Goal: Information Seeking & Learning: Learn about a topic

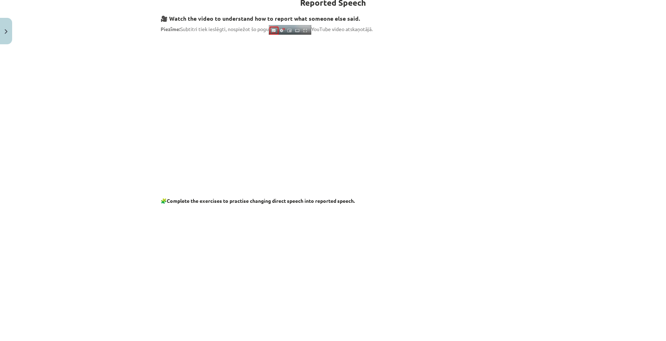
scroll to position [107, 0]
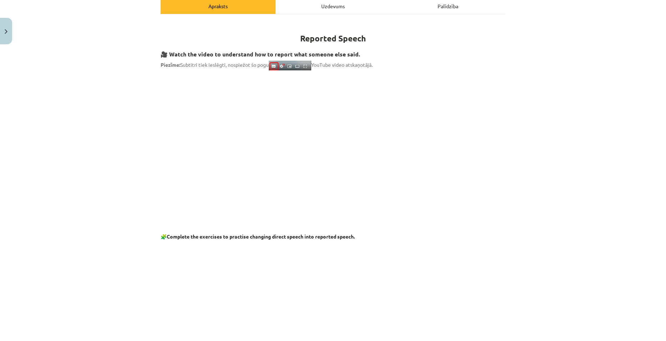
click at [210, 77] on p at bounding box center [333, 140] width 345 height 130
click at [533, 116] on div "Mācību tēma: Angļu valodas i - 11. klases 1. ieskaites mācību materiāls #2 📝 To…" at bounding box center [333, 170] width 666 height 341
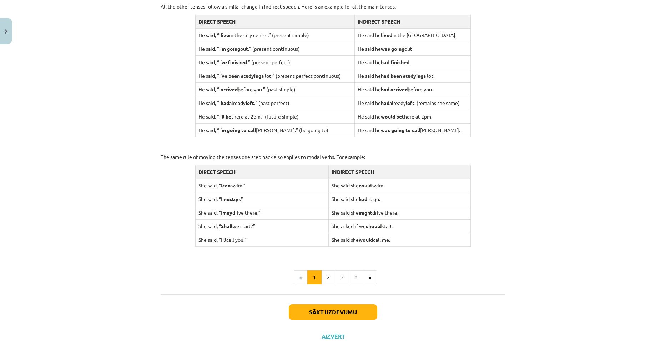
scroll to position [624, 0]
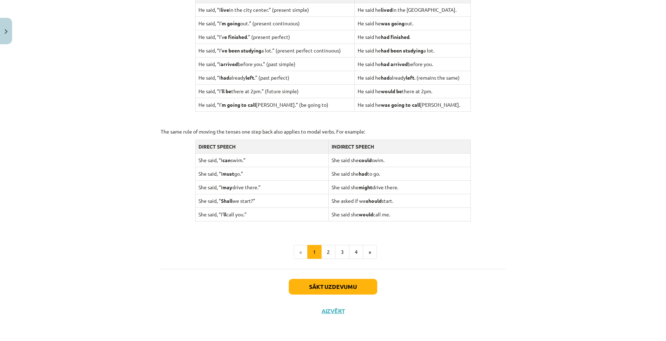
drag, startPoint x: 479, startPoint y: 264, endPoint x: 484, endPoint y: 256, distance: 9.0
click at [330, 254] on button "2" at bounding box center [328, 252] width 14 height 14
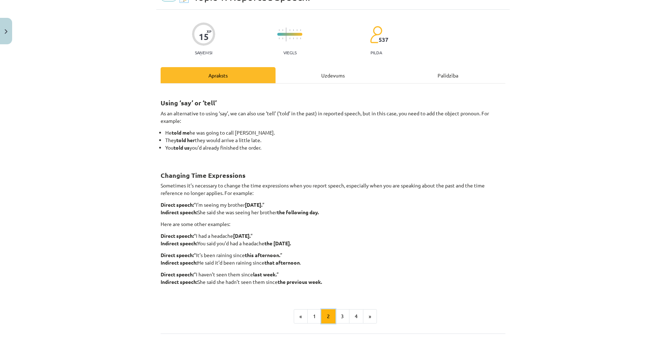
scroll to position [102, 0]
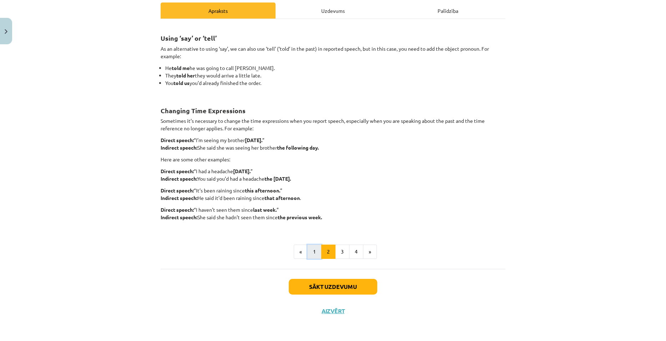
click at [315, 251] on button "1" at bounding box center [314, 252] width 14 height 14
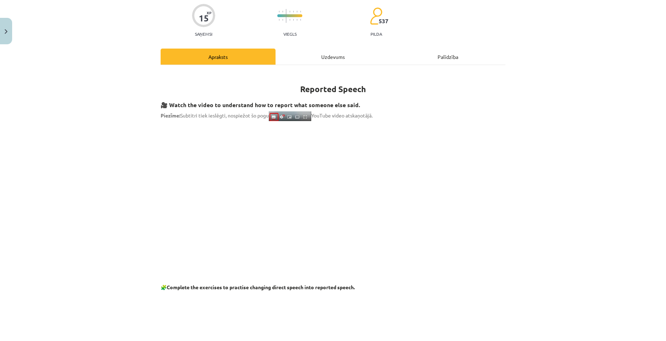
scroll to position [0, 0]
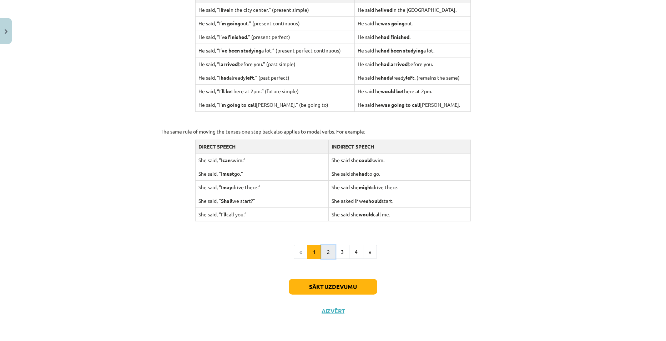
drag, startPoint x: 322, startPoint y: 256, endPoint x: 328, endPoint y: 261, distance: 8.1
click at [323, 257] on button "2" at bounding box center [328, 252] width 14 height 14
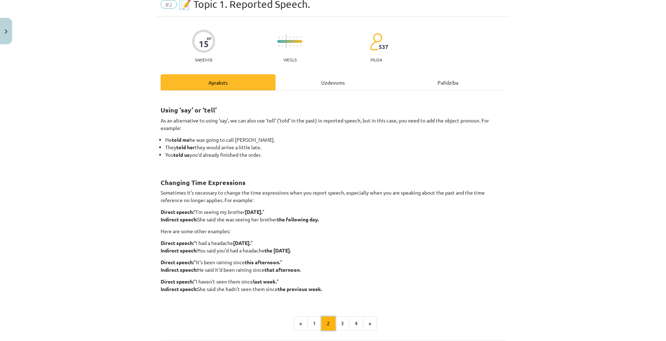
scroll to position [102, 0]
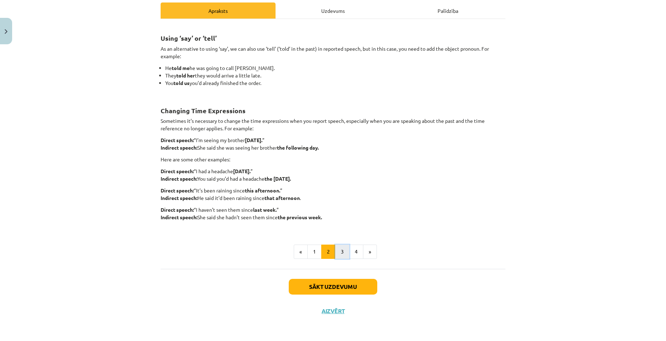
click at [343, 255] on button "3" at bounding box center [342, 252] width 14 height 14
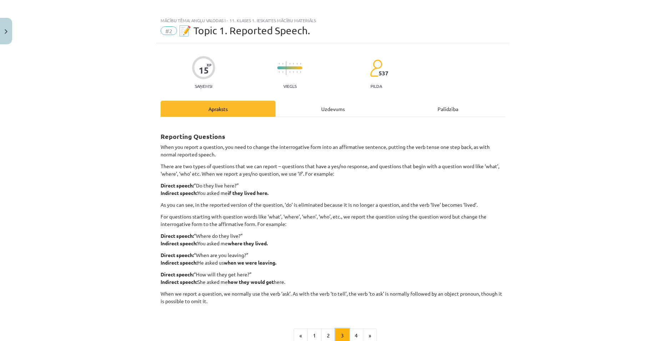
scroll to position [0, 0]
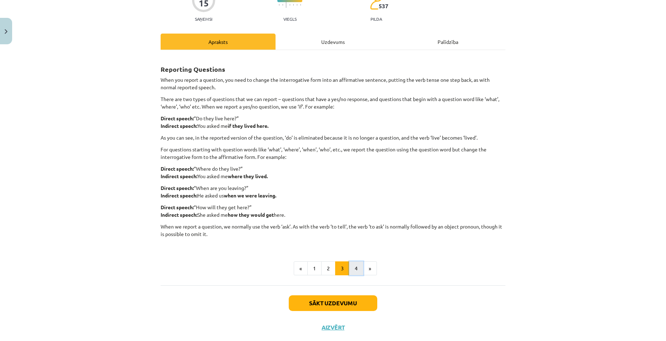
click at [353, 266] on button "4" at bounding box center [356, 268] width 14 height 14
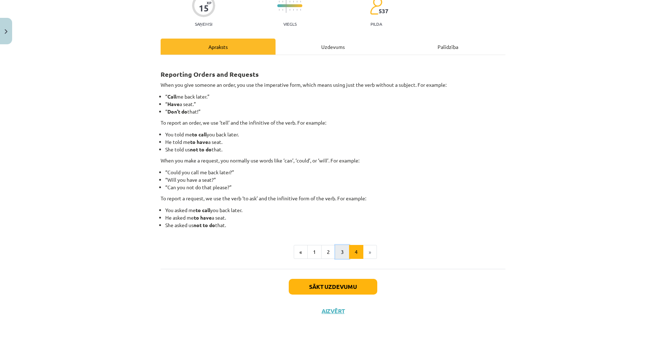
click at [337, 246] on button "3" at bounding box center [342, 252] width 14 height 14
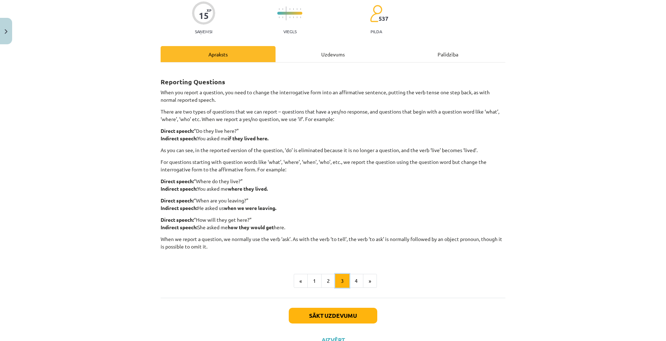
scroll to position [71, 0]
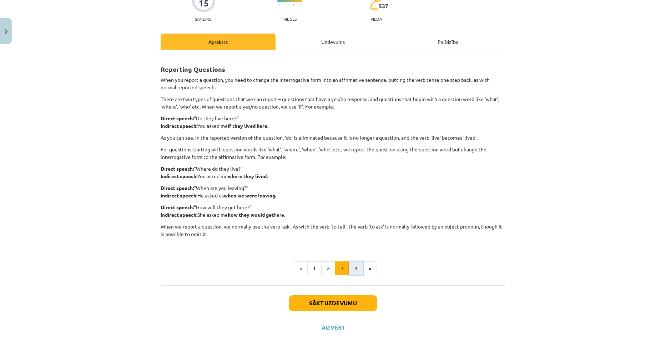
click at [353, 270] on button "4" at bounding box center [356, 268] width 14 height 14
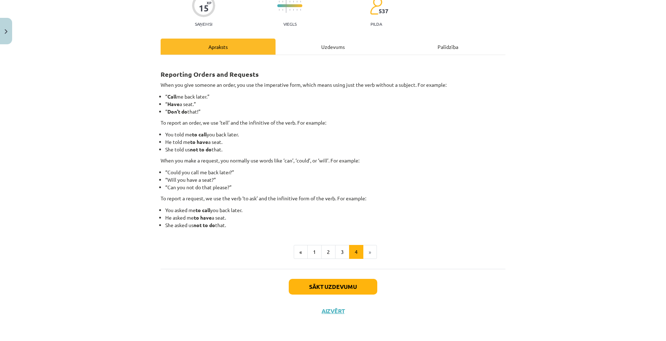
drag, startPoint x: 489, startPoint y: 155, endPoint x: 487, endPoint y: 175, distance: 20.1
click at [489, 155] on div "Reporting Orders and Requests When you give someone an order, you use the imper…" at bounding box center [333, 144] width 345 height 167
click at [367, 253] on li "»" at bounding box center [370, 252] width 14 height 14
click at [338, 249] on button "3" at bounding box center [342, 252] width 14 height 14
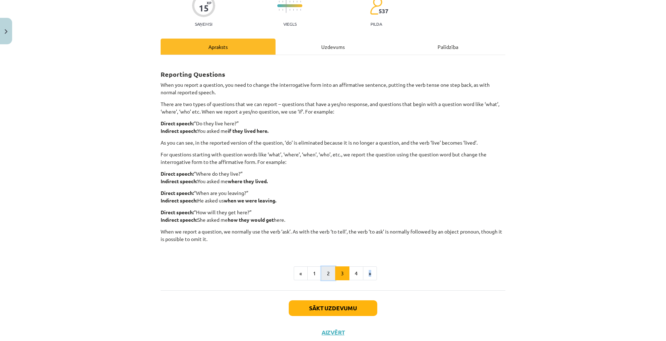
click at [321, 272] on button "2" at bounding box center [328, 273] width 14 height 14
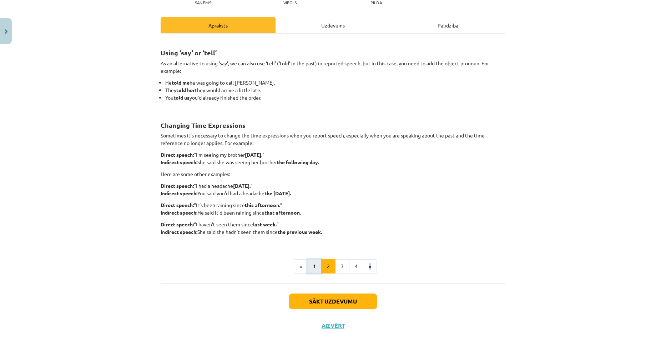
click at [311, 265] on button "1" at bounding box center [314, 266] width 14 height 14
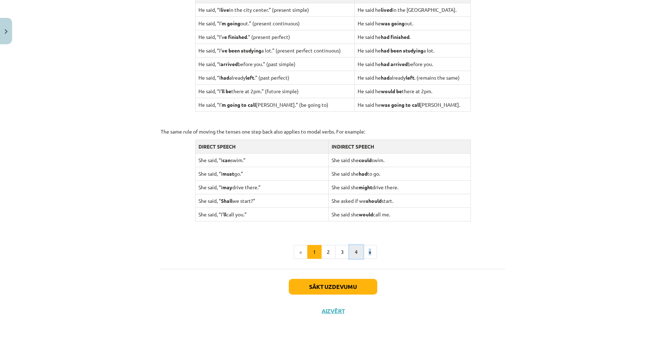
click at [352, 255] on button "4" at bounding box center [356, 252] width 14 height 14
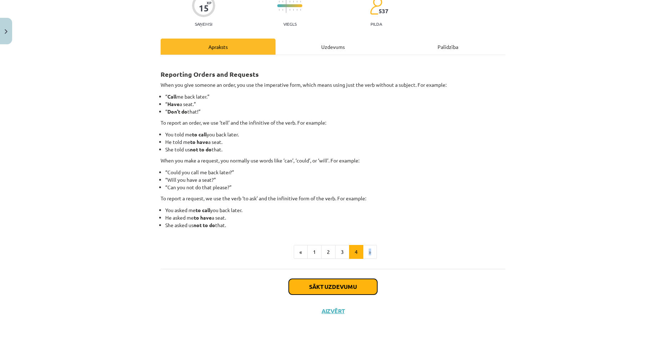
click at [334, 284] on button "Sākt uzdevumu" at bounding box center [333, 287] width 89 height 16
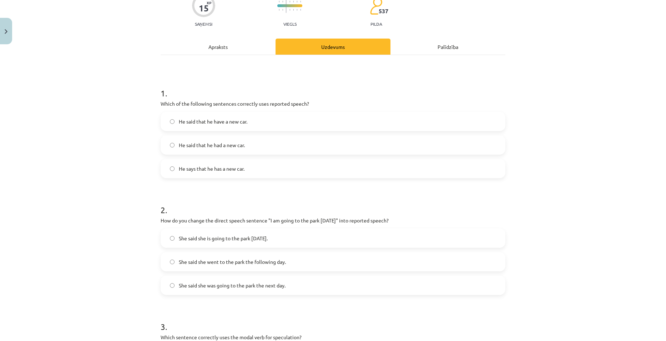
scroll to position [18, 0]
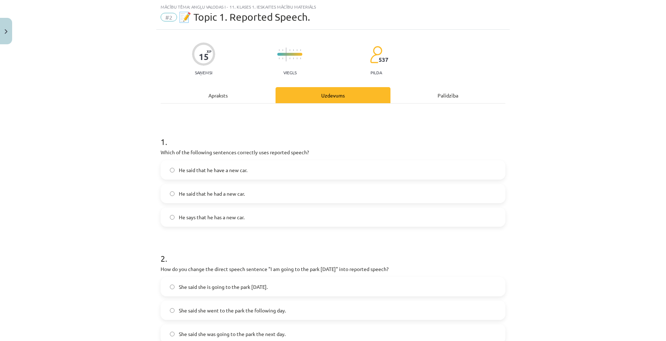
click at [233, 195] on span "He said that he had a new car." at bounding box center [212, 193] width 66 height 7
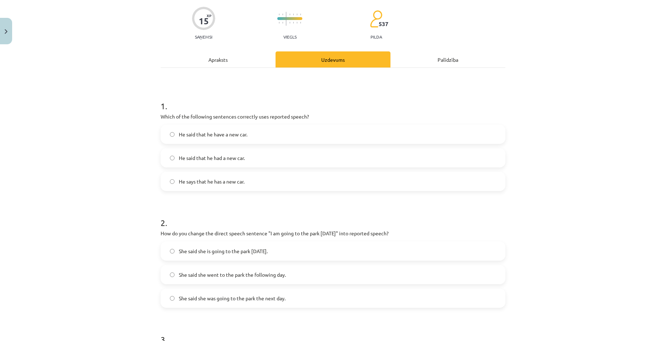
scroll to position [89, 0]
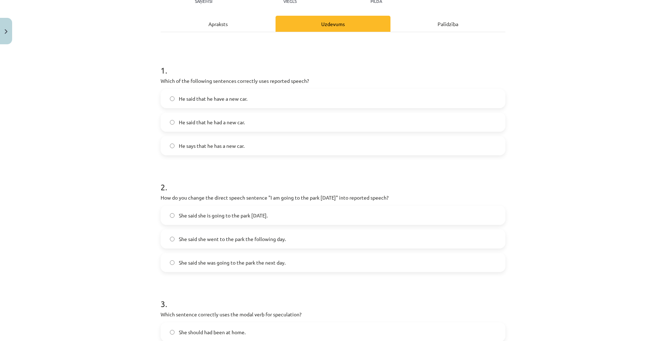
click at [224, 217] on span "She said she is going to the park tomorrow." at bounding box center [223, 215] width 89 height 7
click at [222, 264] on span "She said she was going to the park the next day." at bounding box center [232, 262] width 107 height 7
click at [224, 216] on span "She said she is going to the park tomorrow." at bounding box center [223, 215] width 89 height 7
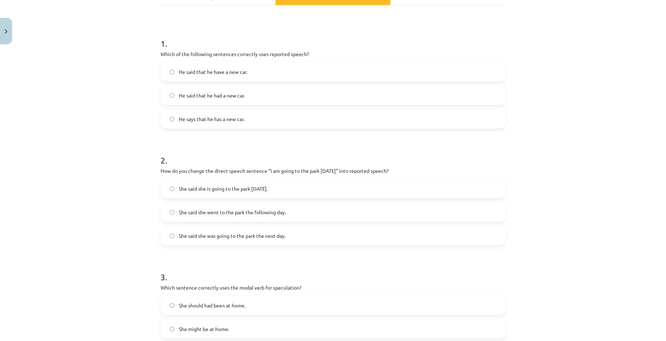
scroll to position [161, 0]
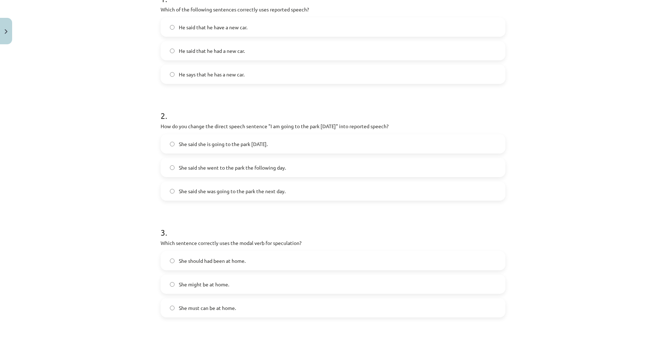
click at [191, 186] on label "She said she was going to the park the next day." at bounding box center [332, 191] width 343 height 18
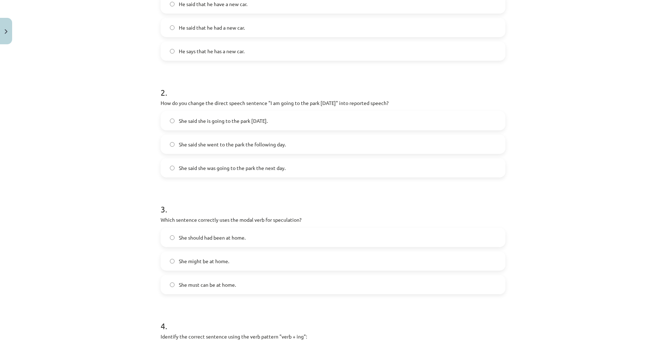
scroll to position [196, 0]
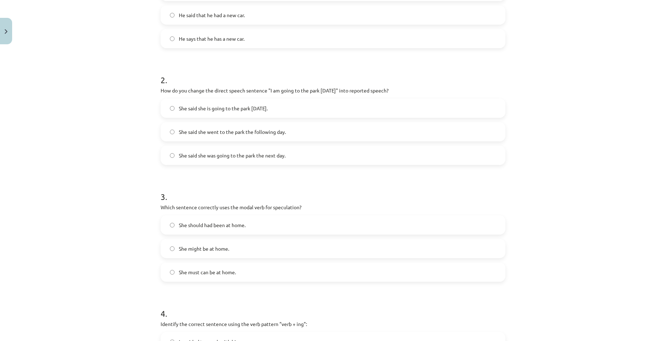
click at [189, 247] on span "She might be at home." at bounding box center [204, 248] width 50 height 7
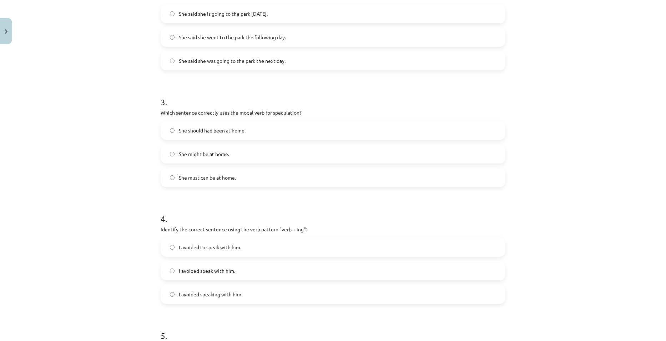
scroll to position [303, 0]
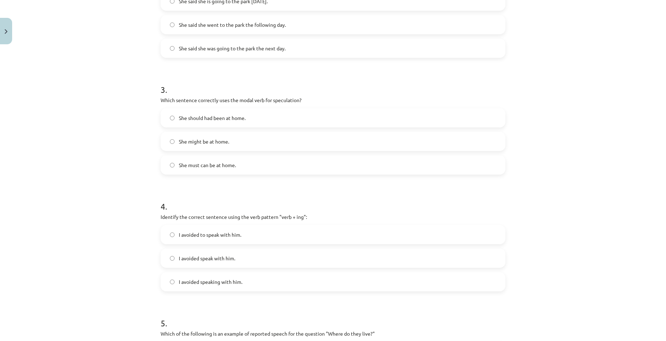
click at [219, 286] on label "I avoided speaking with him." at bounding box center [332, 282] width 343 height 18
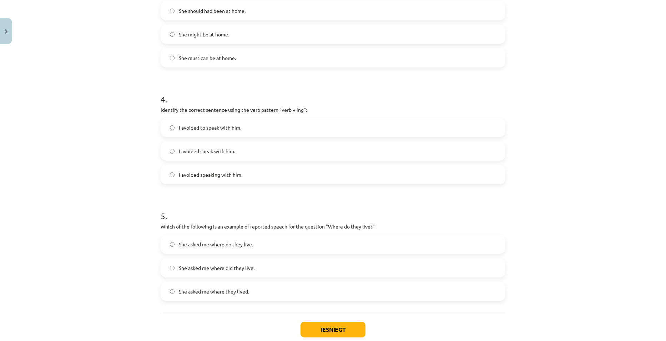
scroll to position [446, 0]
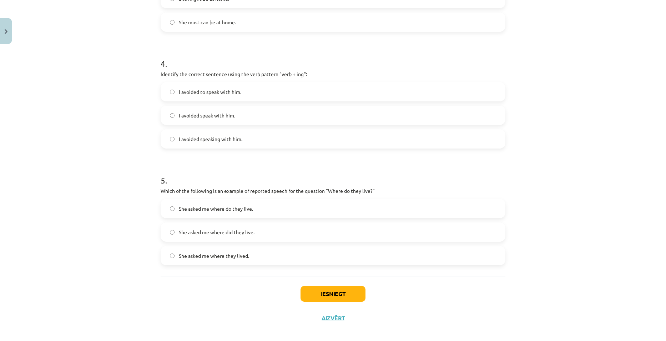
click at [236, 234] on span "She asked me where did they live." at bounding box center [217, 232] width 76 height 7
click at [233, 256] on span "She asked me where they lived." at bounding box center [214, 255] width 70 height 7
click at [326, 291] on button "Iesniegt" at bounding box center [333, 294] width 65 height 16
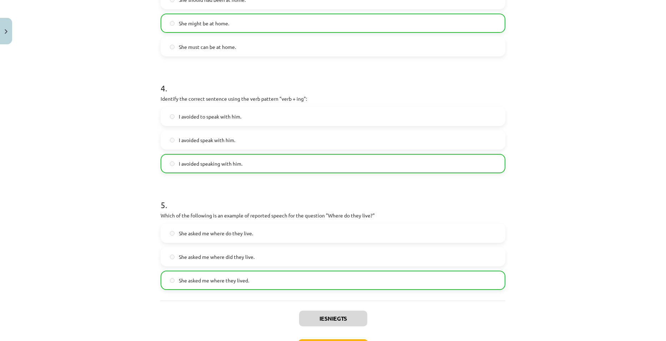
scroll to position [476, 0]
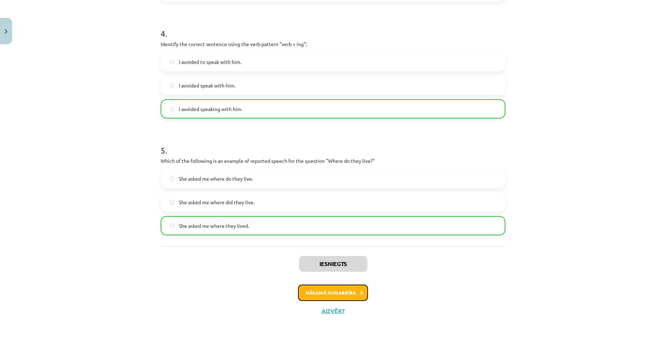
click at [331, 289] on button "Nākamā nodarbība" at bounding box center [333, 293] width 70 height 16
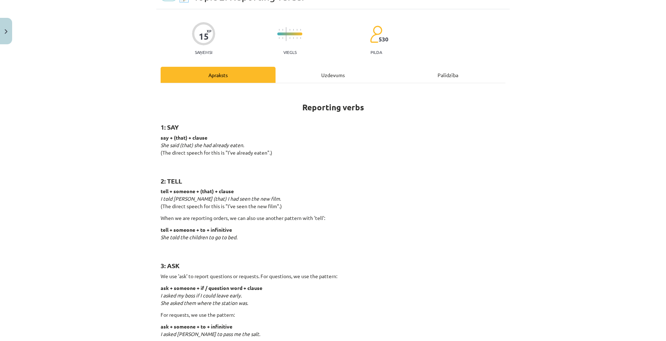
scroll to position [2, 0]
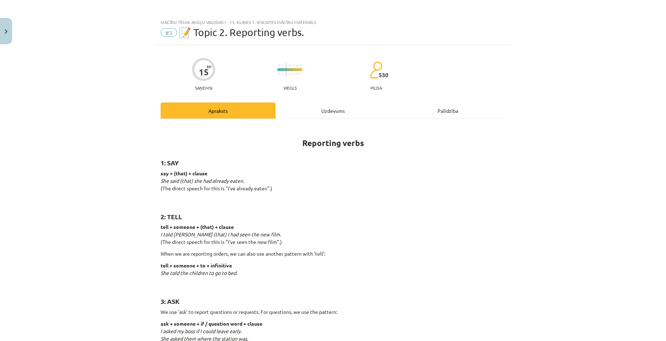
click at [331, 112] on div "Uzdevums" at bounding box center [333, 110] width 115 height 16
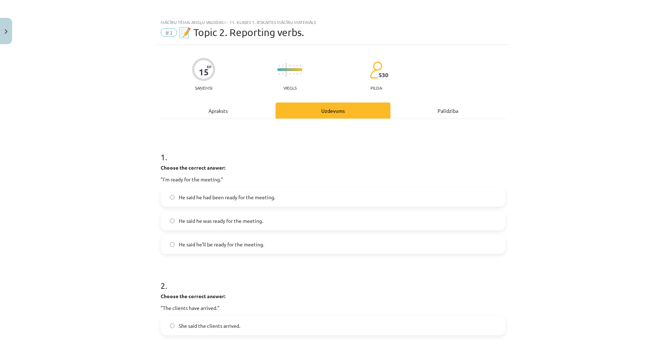
scroll to position [18, 0]
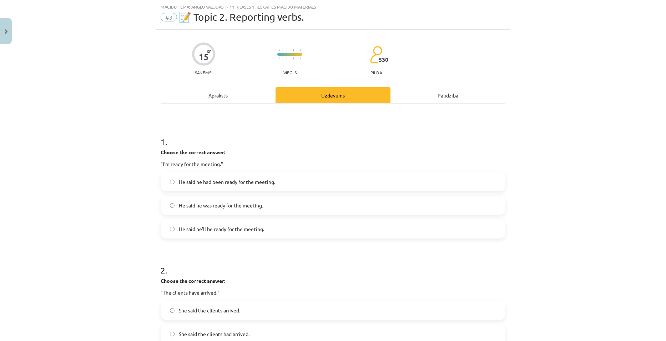
click at [225, 96] on div "Apraksts" at bounding box center [218, 95] width 115 height 16
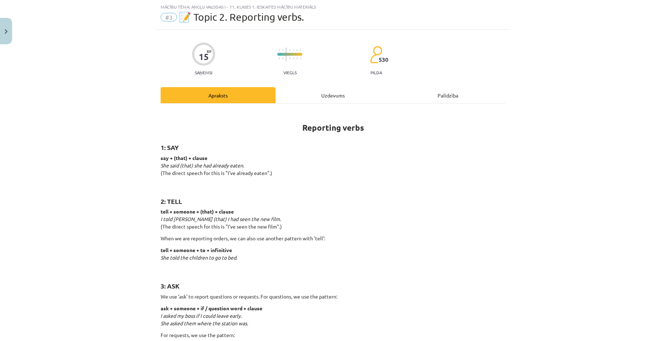
click at [444, 94] on div "Palīdzība" at bounding box center [448, 95] width 115 height 16
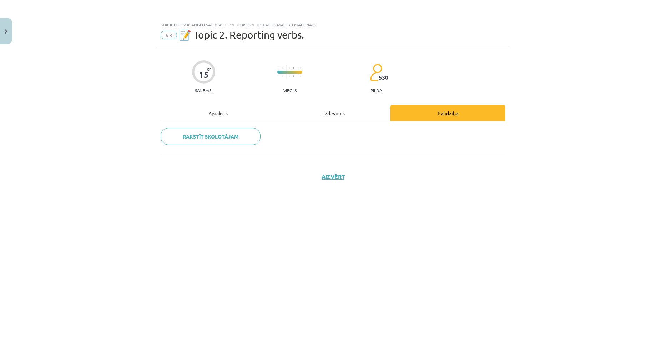
scroll to position [0, 0]
click at [345, 115] on div "Uzdevums" at bounding box center [333, 113] width 115 height 16
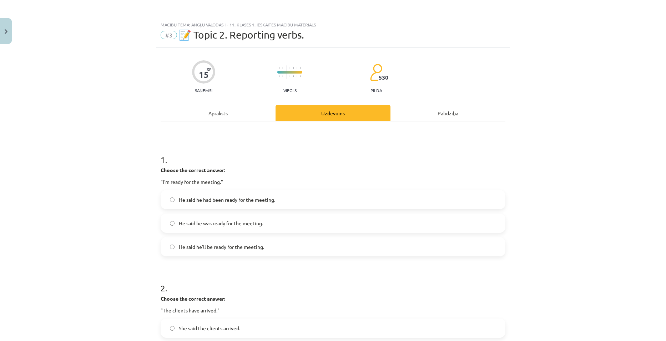
click at [195, 114] on div "Apraksts" at bounding box center [218, 113] width 115 height 16
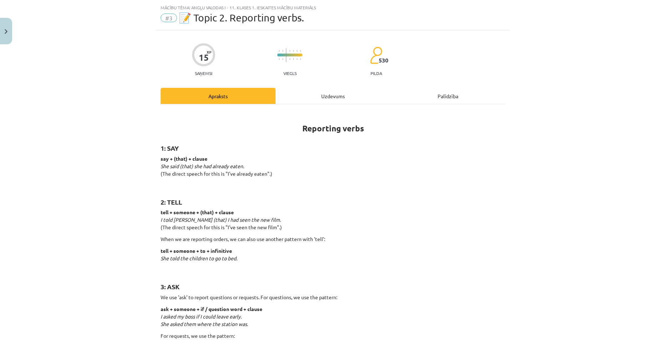
scroll to position [18, 0]
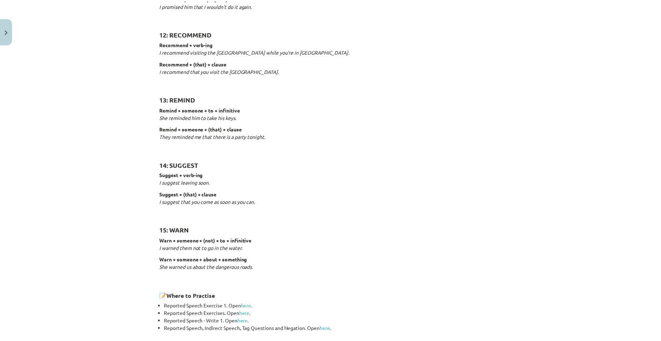
scroll to position [1038, 0]
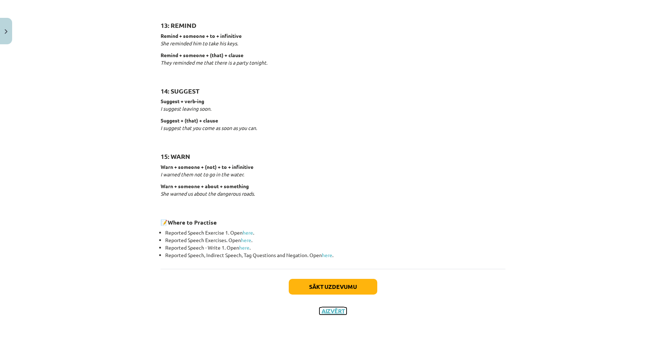
click at [337, 311] on button "Aizvērt" at bounding box center [333, 310] width 27 height 7
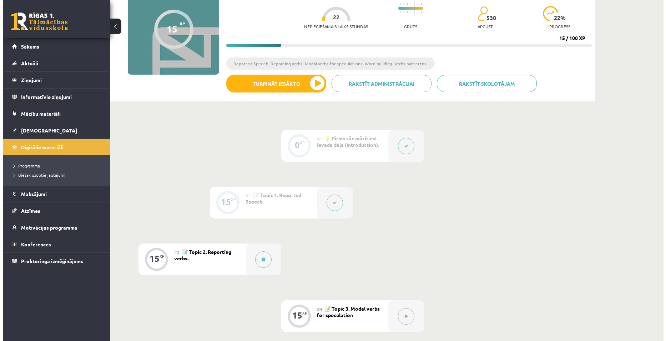
scroll to position [143, 0]
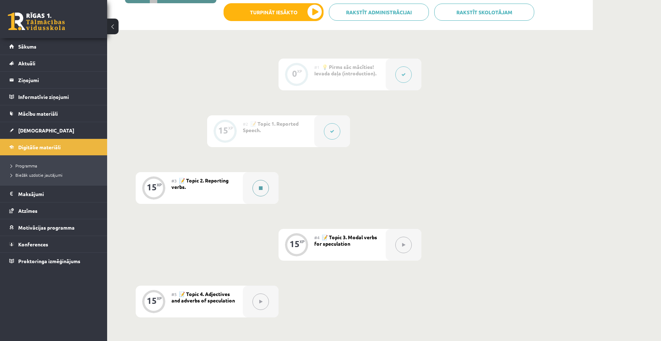
click at [251, 193] on div at bounding box center [261, 188] width 36 height 32
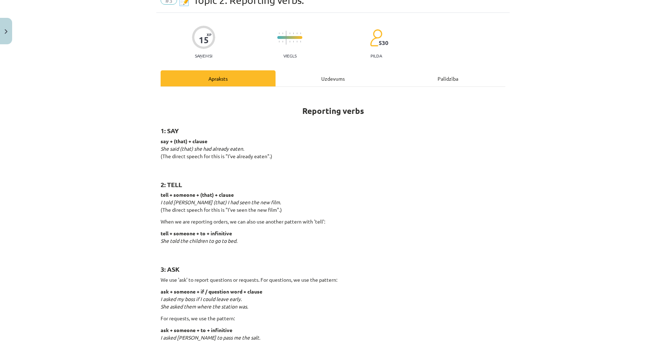
scroll to position [107, 0]
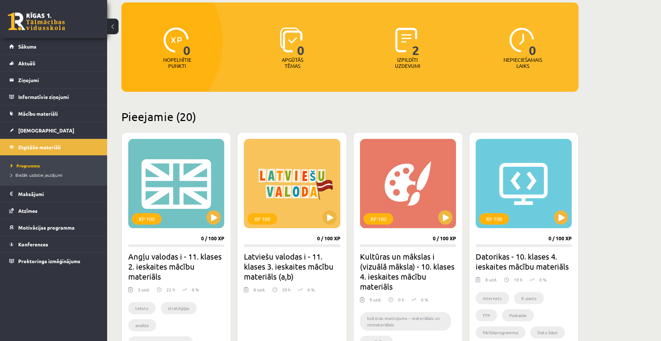
scroll to position [71, 0]
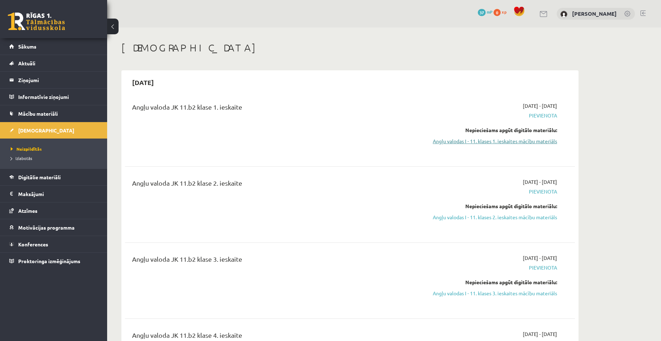
click at [502, 143] on link "Angļu valodas I - 11. klases 1. ieskaites mācību materiāls" at bounding box center [489, 140] width 135 height 7
click at [26, 45] on span "Sākums" at bounding box center [27, 46] width 18 height 6
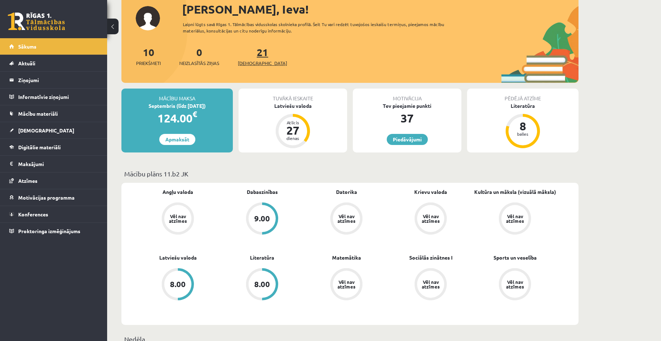
scroll to position [36, 0]
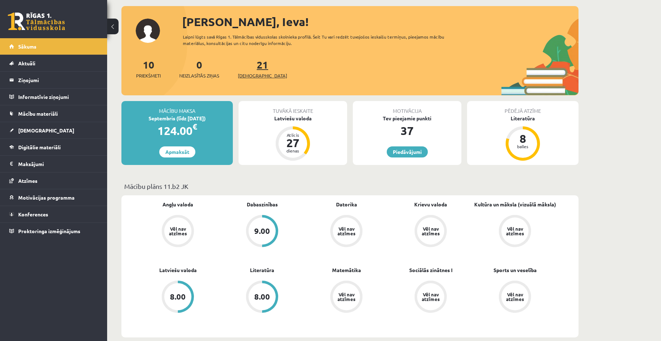
click at [247, 76] on span "[DEMOGRAPHIC_DATA]" at bounding box center [262, 75] width 49 height 7
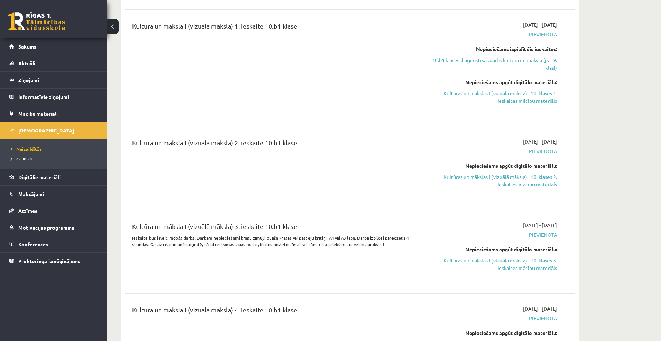
scroll to position [1928, 0]
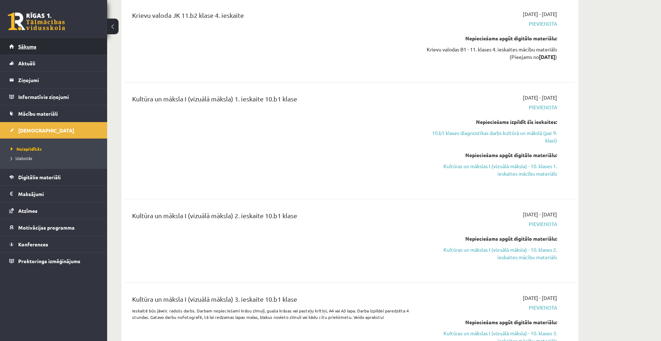
click at [27, 44] on span "Sākums" at bounding box center [27, 46] width 18 height 6
